Goal: Transaction & Acquisition: Purchase product/service

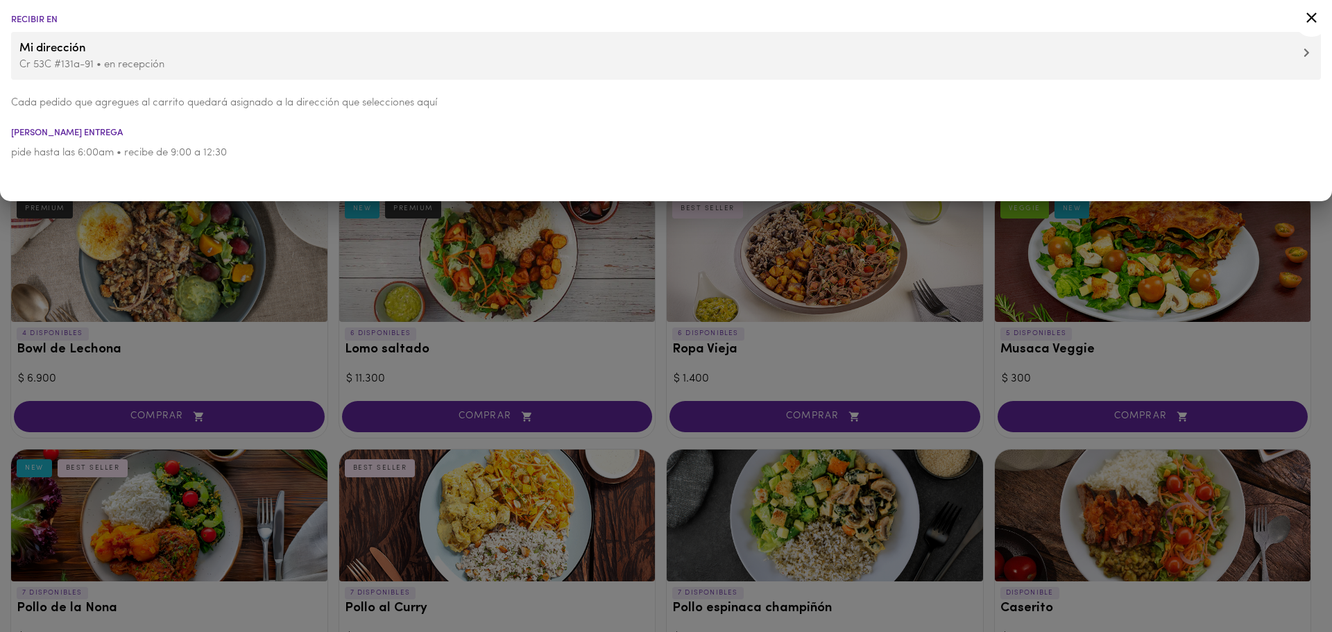
click at [1198, 61] on p "Cr 53C #131a-91 • en recepción" at bounding box center [665, 65] width 1293 height 15
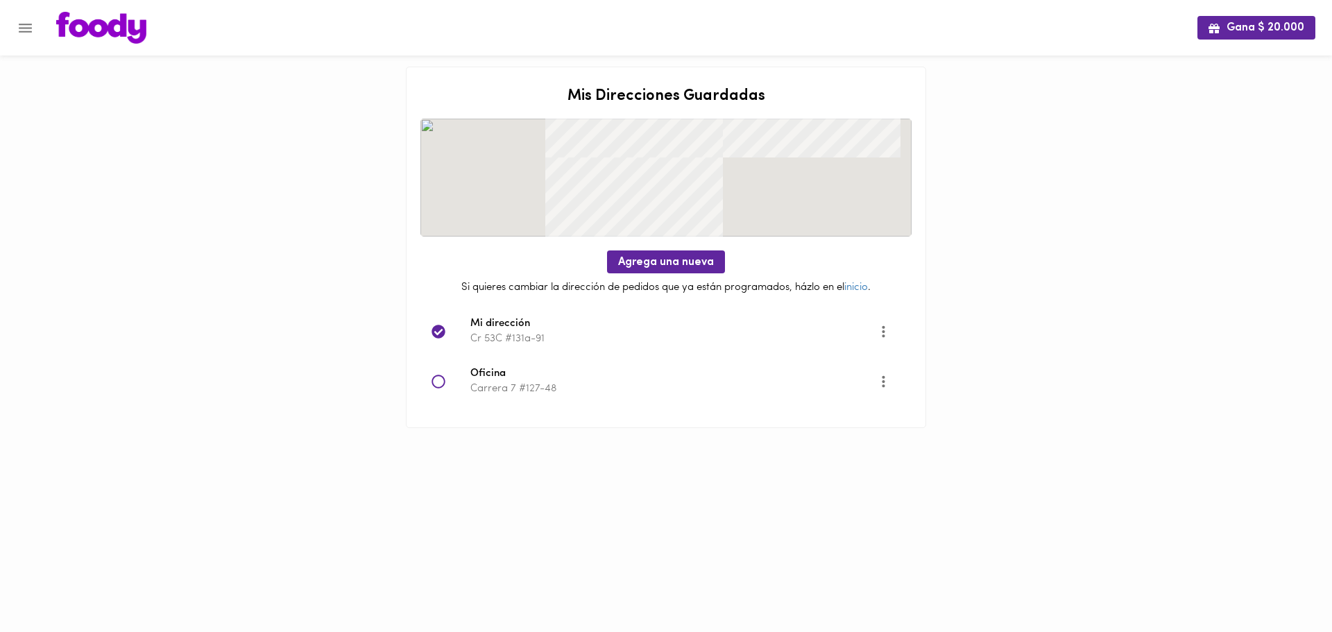
click at [434, 382] on icon at bounding box center [439, 382] width 14 height 14
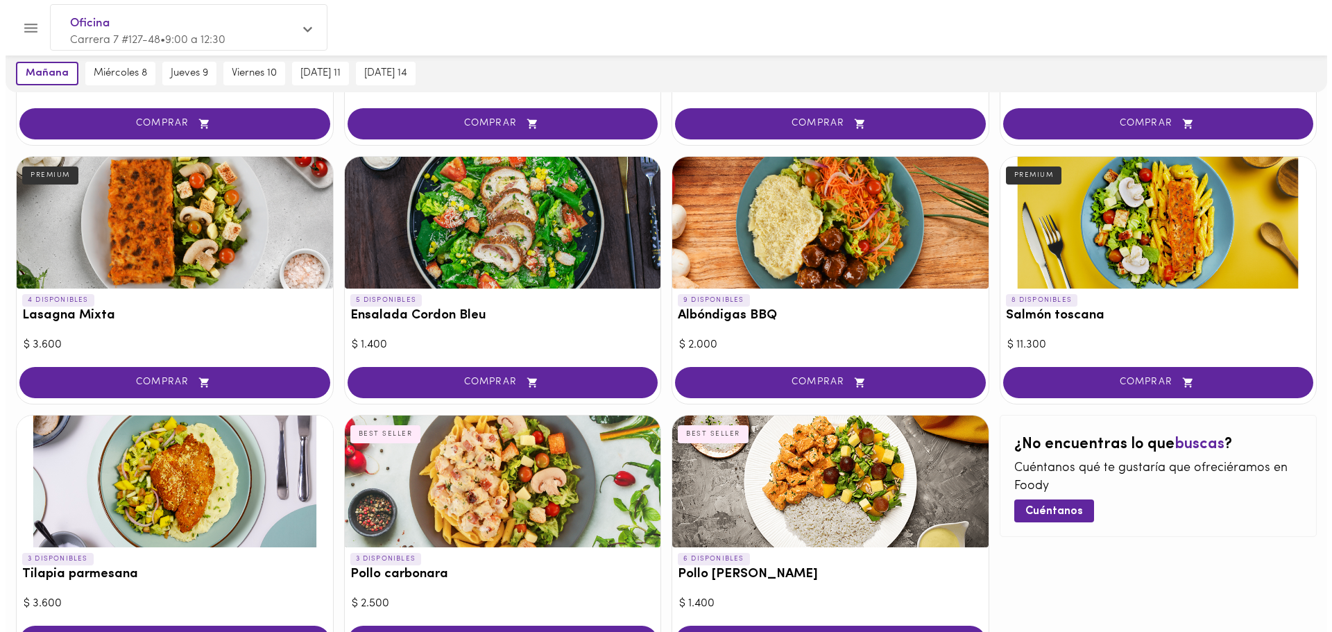
scroll to position [663, 0]
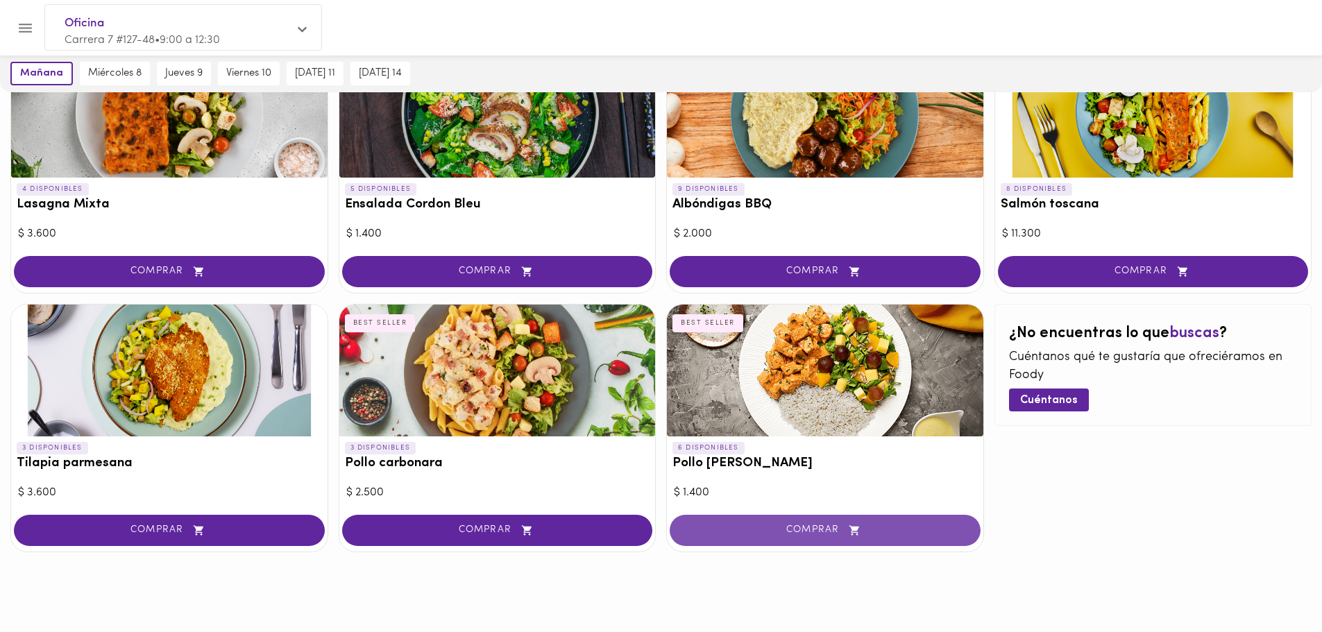
click at [832, 537] on button "COMPRAR" at bounding box center [825, 530] width 311 height 31
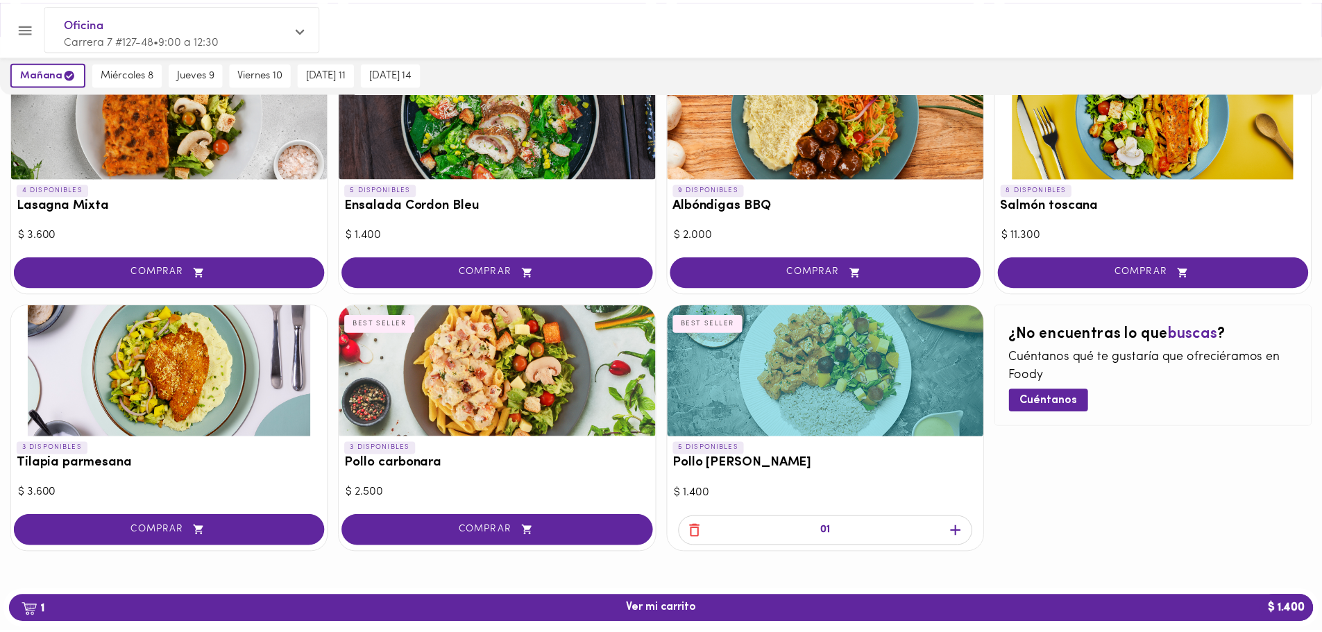
scroll to position [663, 0]
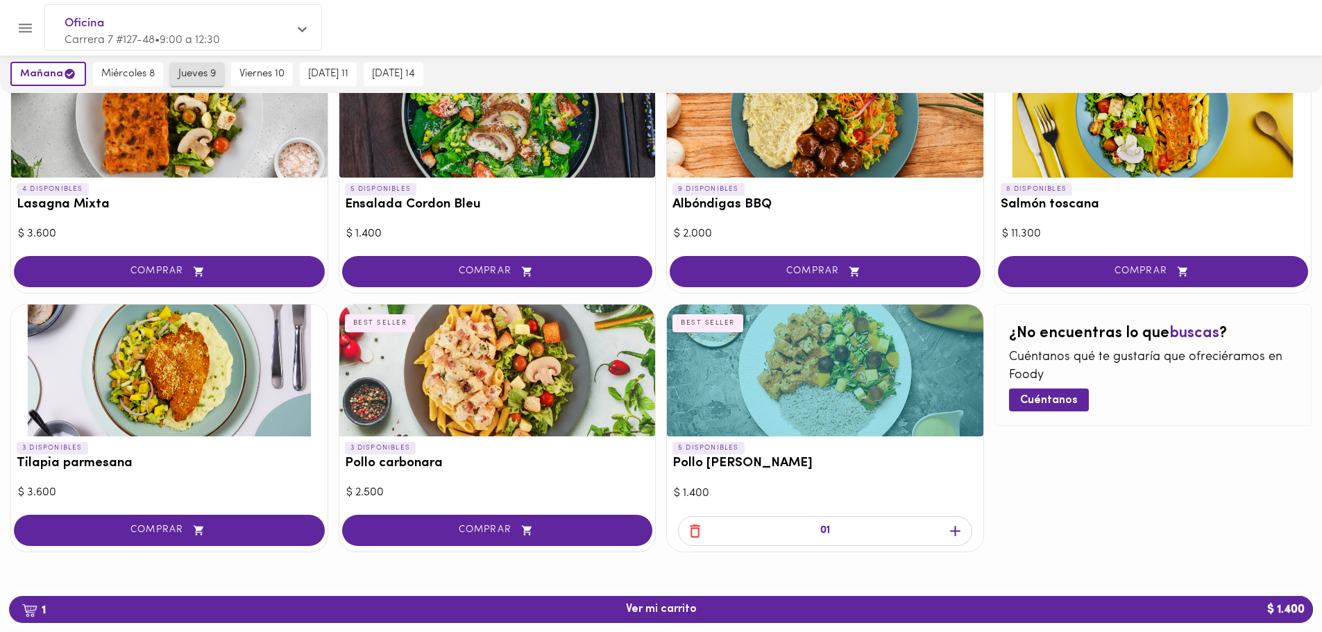
click at [203, 71] on span "jueves 9" at bounding box center [196, 74] width 37 height 12
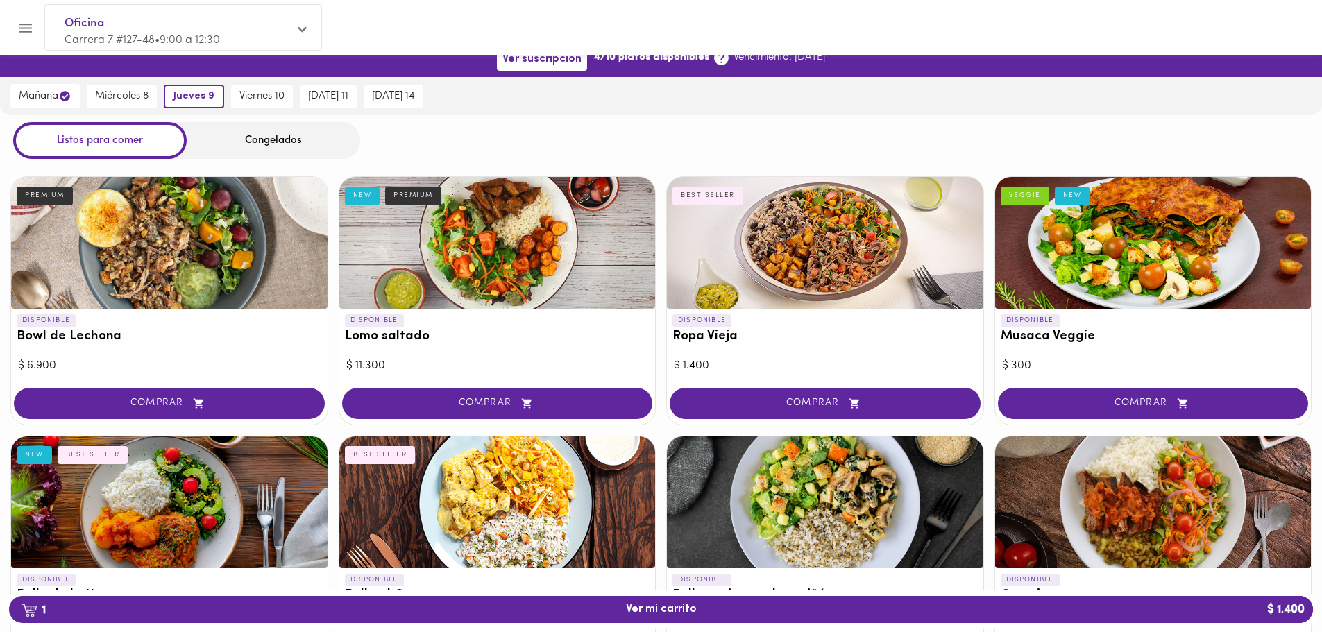
scroll to position [0, 0]
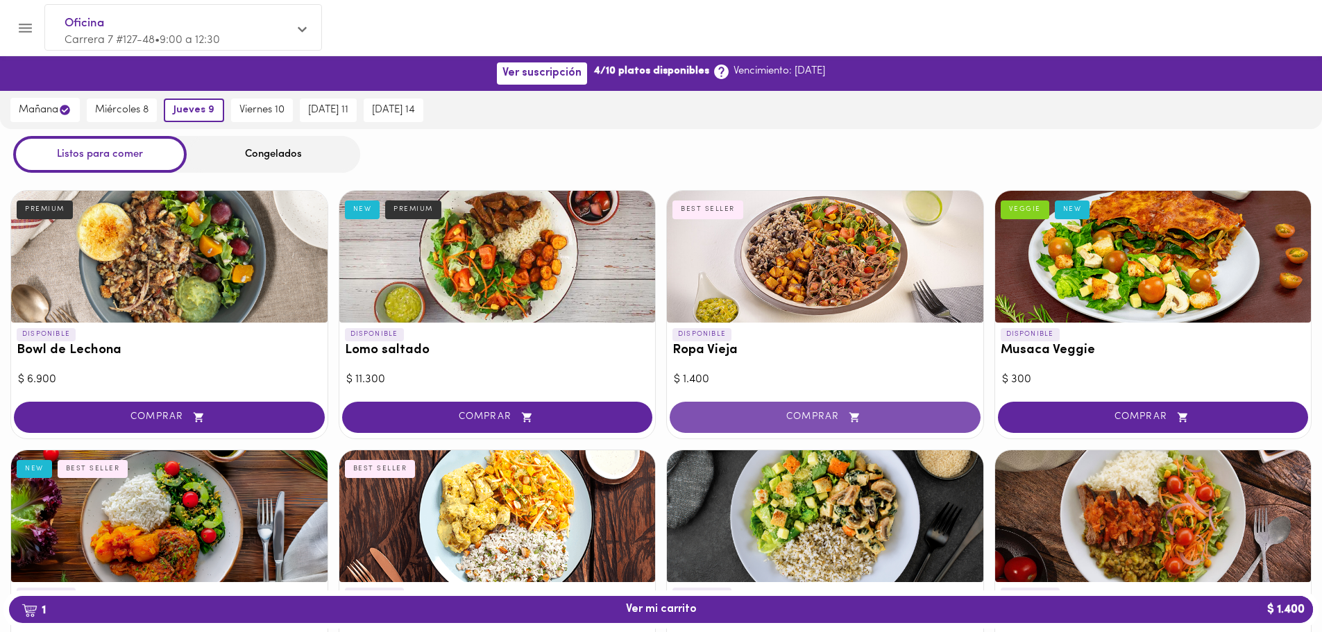
click at [828, 421] on span "COMPRAR" at bounding box center [825, 418] width 276 height 12
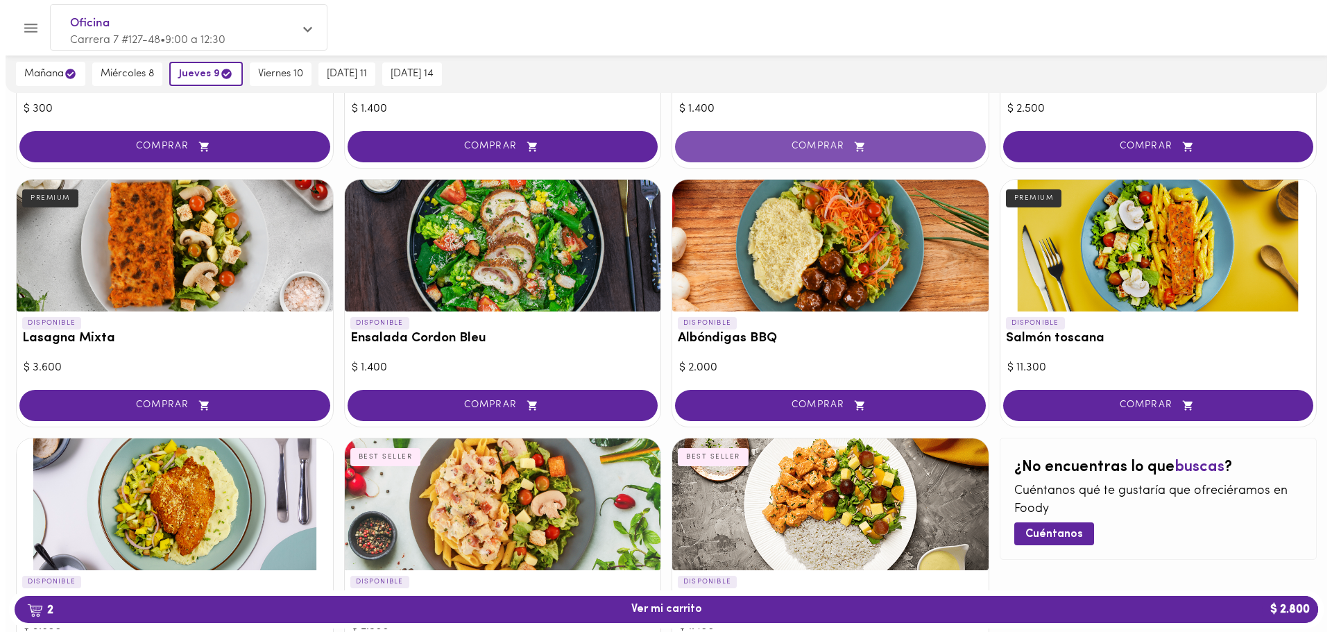
scroll to position [663, 0]
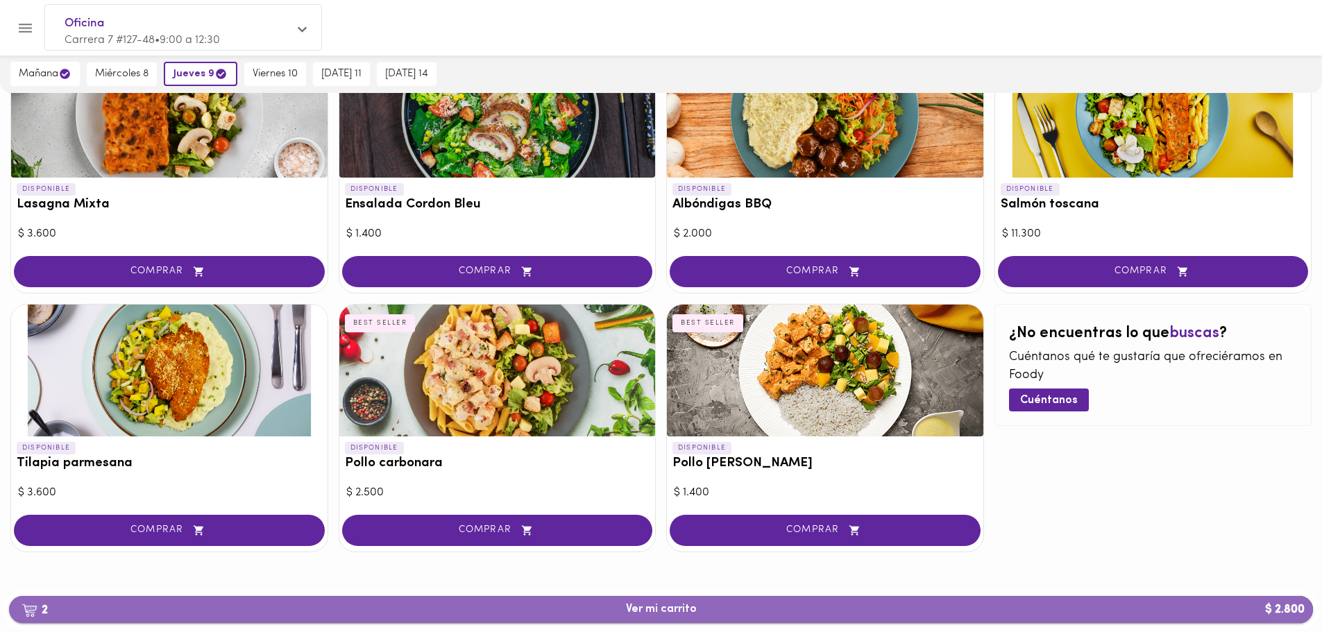
click at [680, 619] on button "2 Ver mi carrito $ 2.800" at bounding box center [661, 609] width 1304 height 27
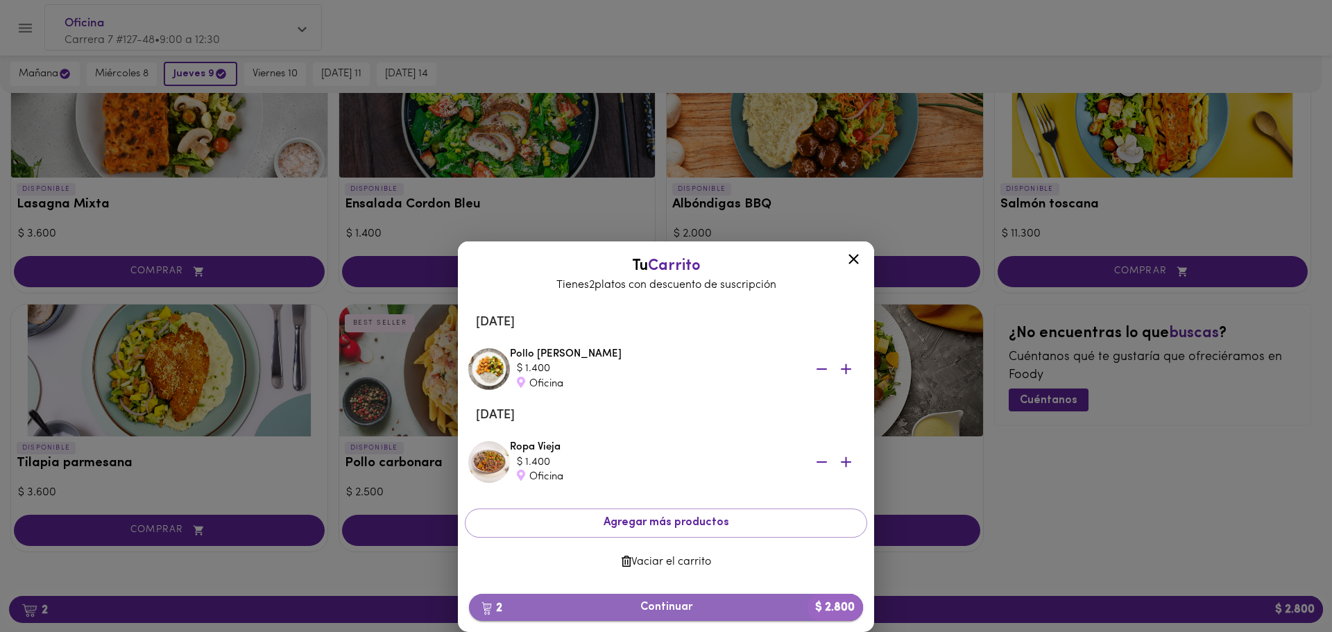
click at [728, 606] on span "2 Continuar $ 2.800" at bounding box center [666, 607] width 372 height 13
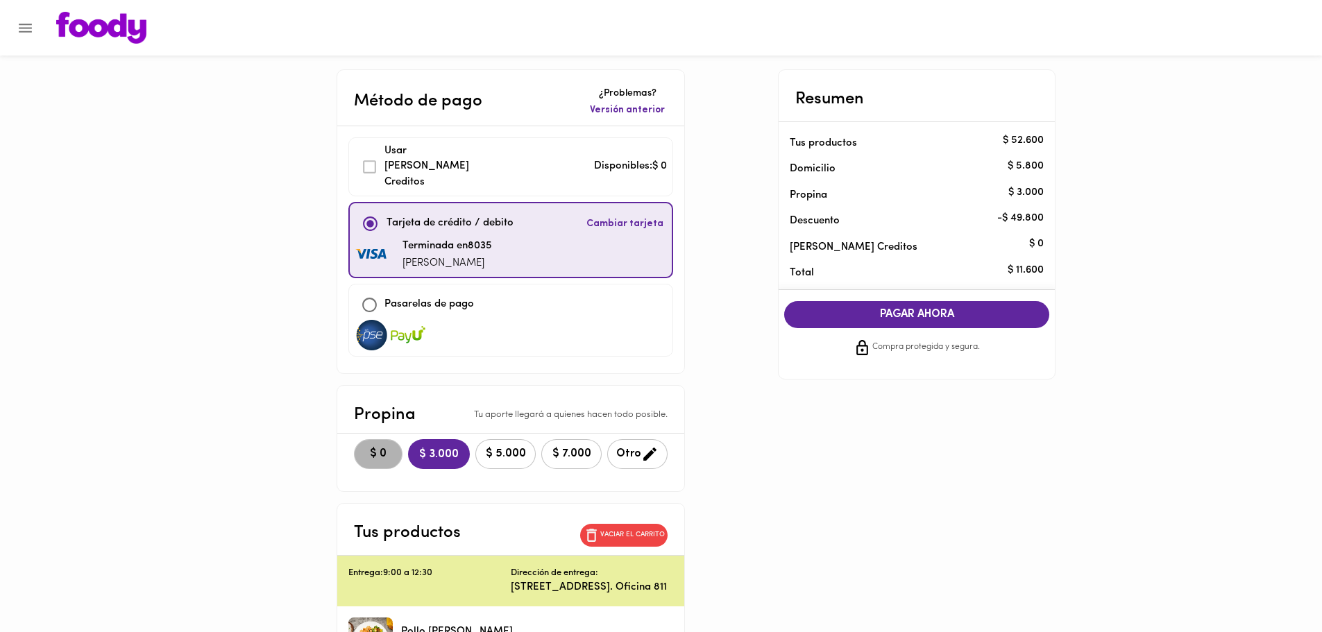
click at [363, 448] on span "$ 0" at bounding box center [378, 454] width 31 height 13
click at [966, 319] on span "PAGAR AHORA" at bounding box center [916, 314] width 237 height 13
